Goal: Information Seeking & Learning: Learn about a topic

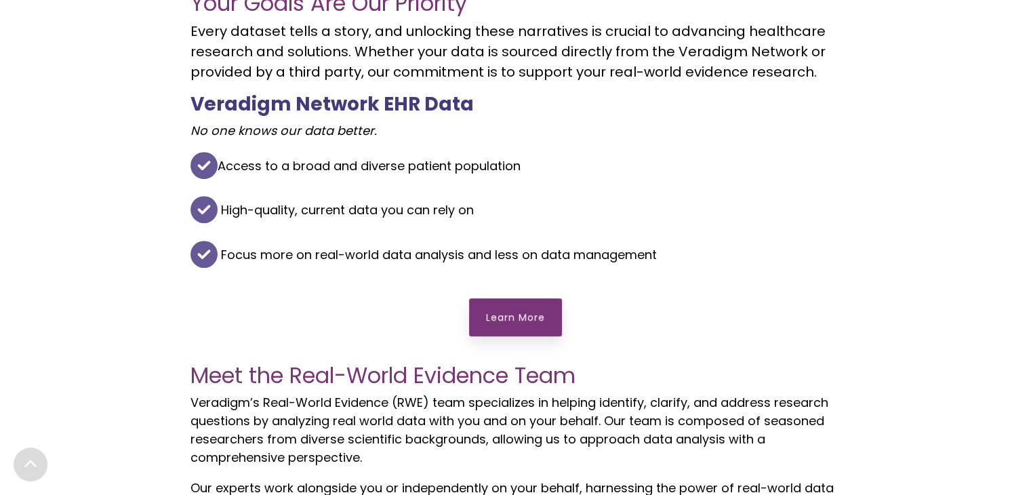
scroll to position [559, 0]
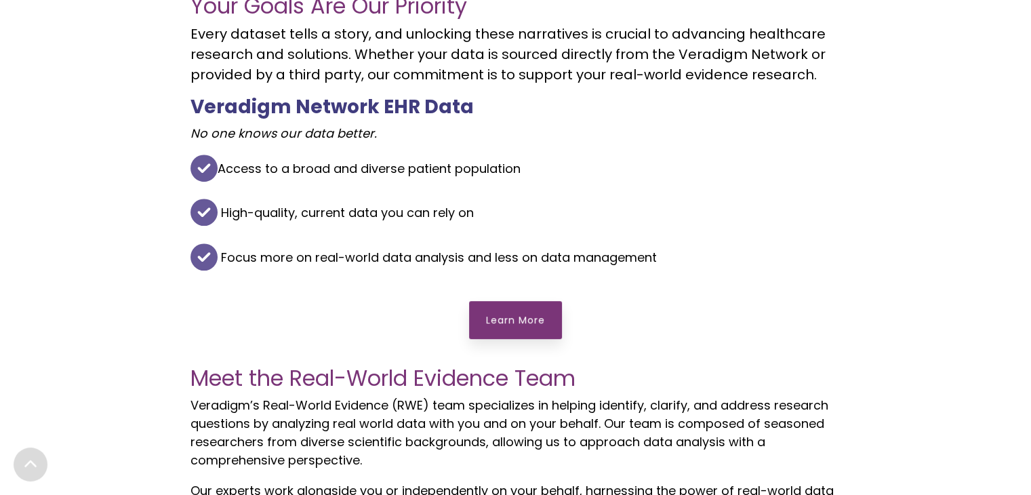
drag, startPoint x: 0, startPoint y: 0, endPoint x: 471, endPoint y: 410, distance: 624.3
drag, startPoint x: 471, startPoint y: 410, endPoint x: 420, endPoint y: 317, distance: 105.6
click at [420, 317] on div "Learn More" at bounding box center [516, 319] width 651 height 65
click at [549, 299] on div "Learn More" at bounding box center [515, 319] width 93 height 65
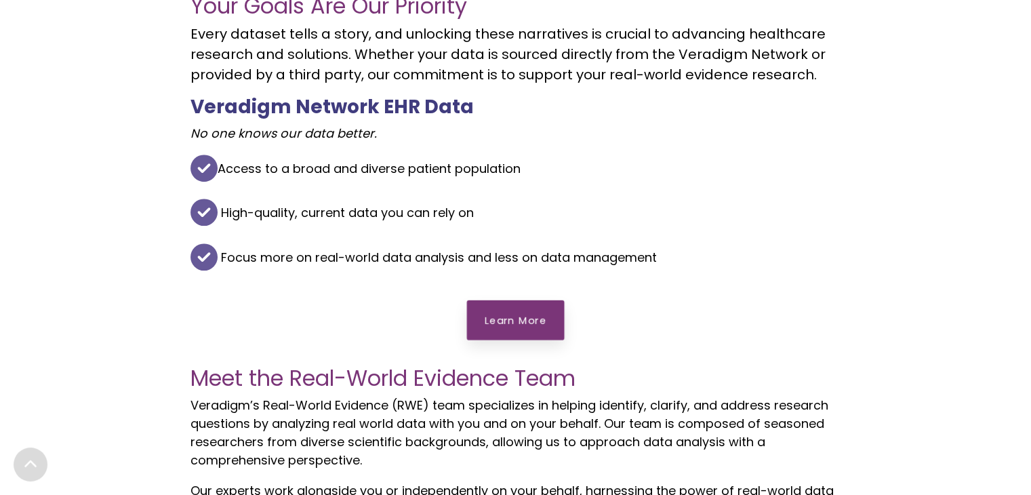
click at [547, 304] on link "Learn More" at bounding box center [516, 320] width 98 height 40
